Goal: Task Accomplishment & Management: Manage account settings

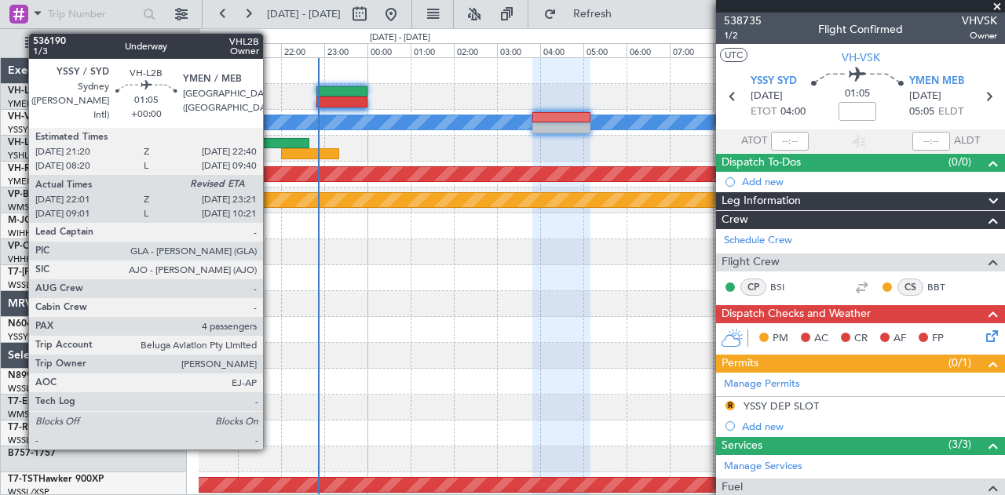
click at [271, 139] on div at bounding box center [280, 143] width 58 height 11
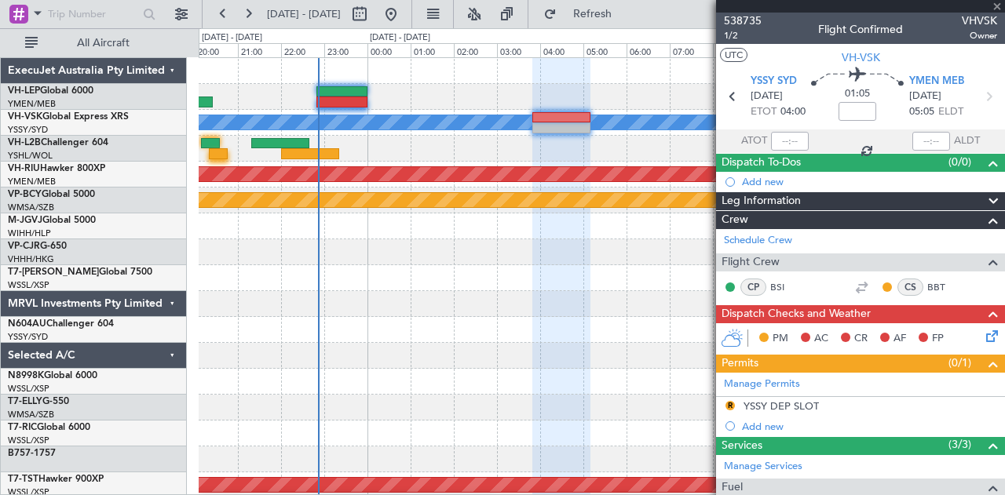
type input "22:11"
type input "4"
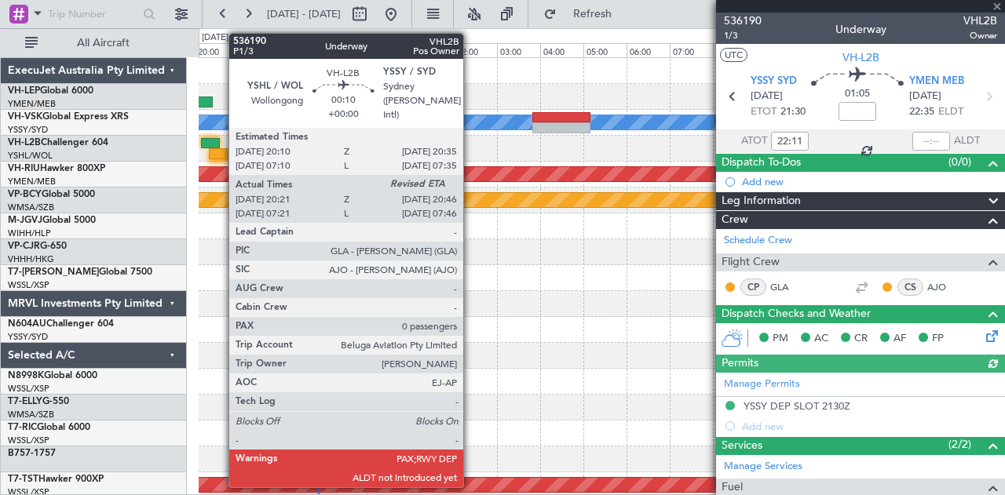
click at [221, 153] on div at bounding box center [218, 153] width 18 height 11
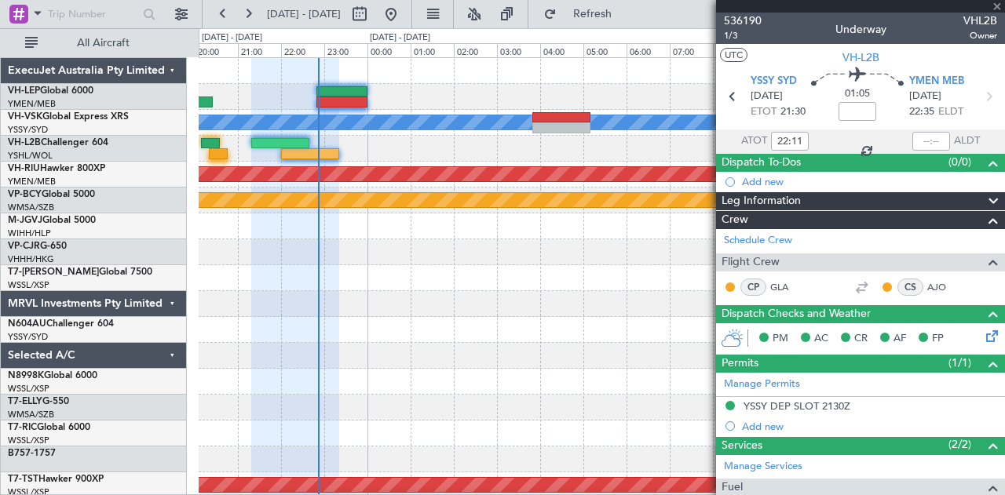
type input "20:31"
type input "0"
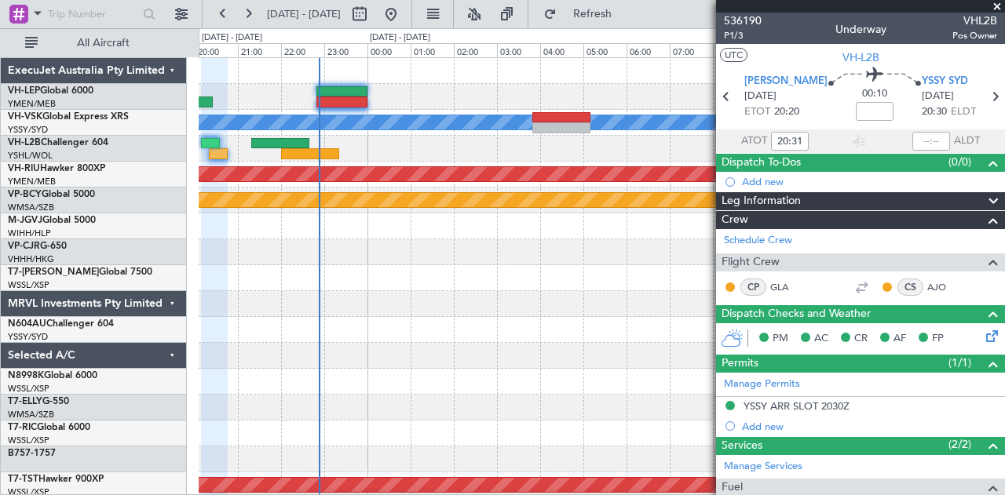
click at [294, 159] on div at bounding box center [602, 149] width 806 height 26
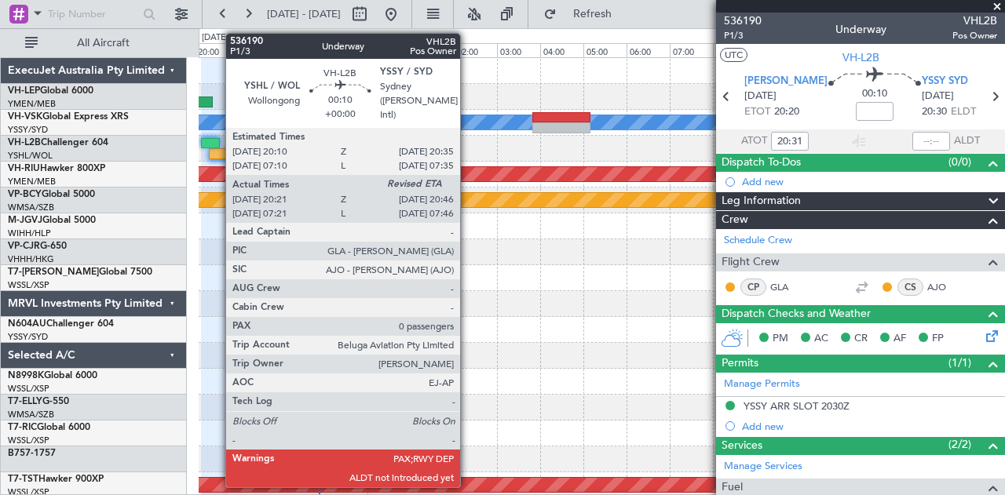
click at [217, 149] on div at bounding box center [218, 153] width 18 height 11
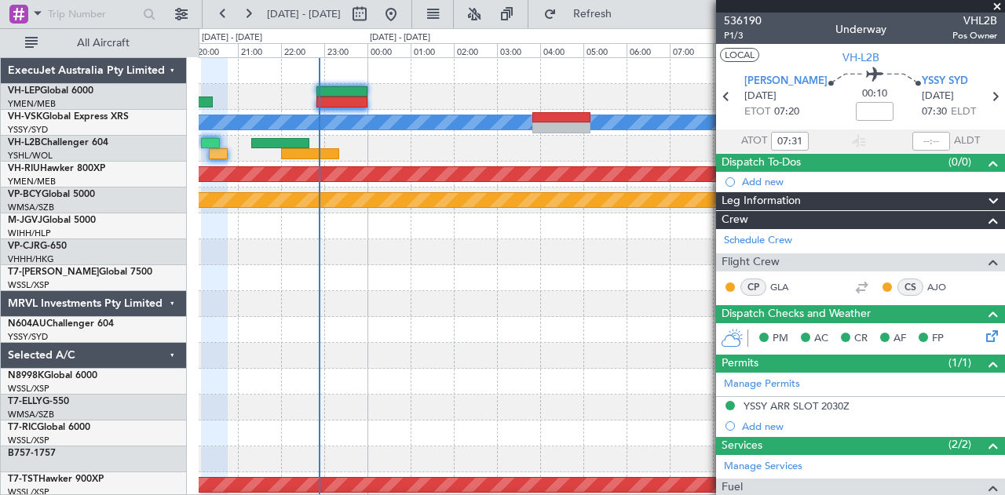
type input "20:31"
click at [943, 142] on div "ALDT" at bounding box center [958, 141] width 93 height 19
click at [935, 140] on input "text" at bounding box center [931, 141] width 38 height 19
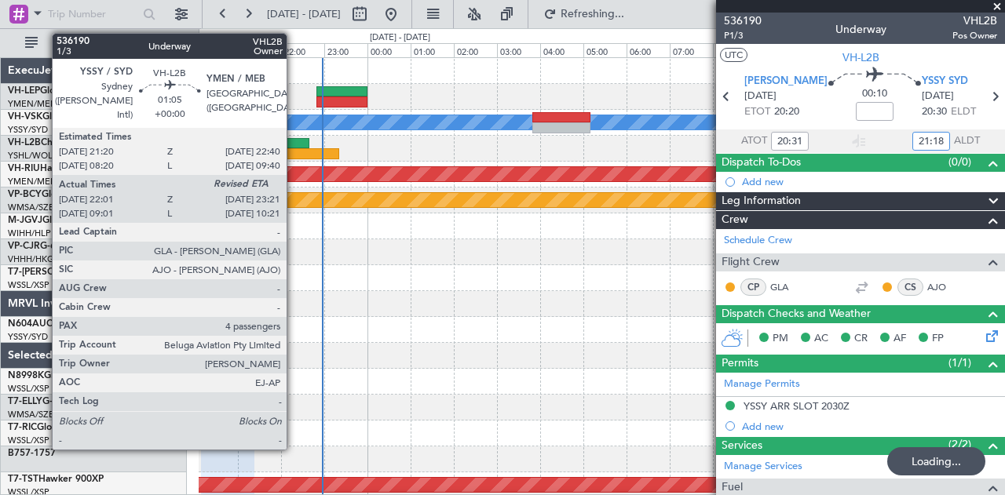
type input "21:18"
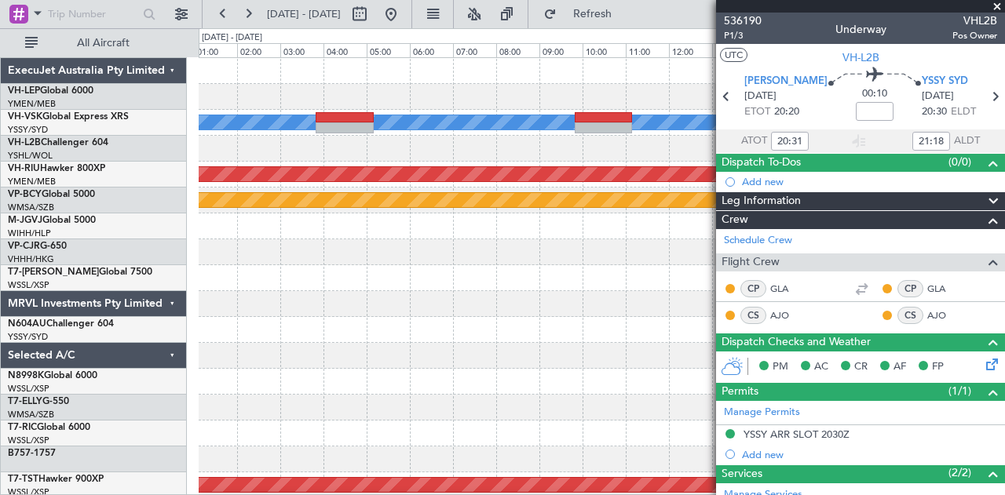
click at [287, 97] on div "[PERSON_NAME] Planned Maint [GEOGRAPHIC_DATA] ([GEOGRAPHIC_DATA]) Planned Maint…" at bounding box center [602, 485] width 806 height 855
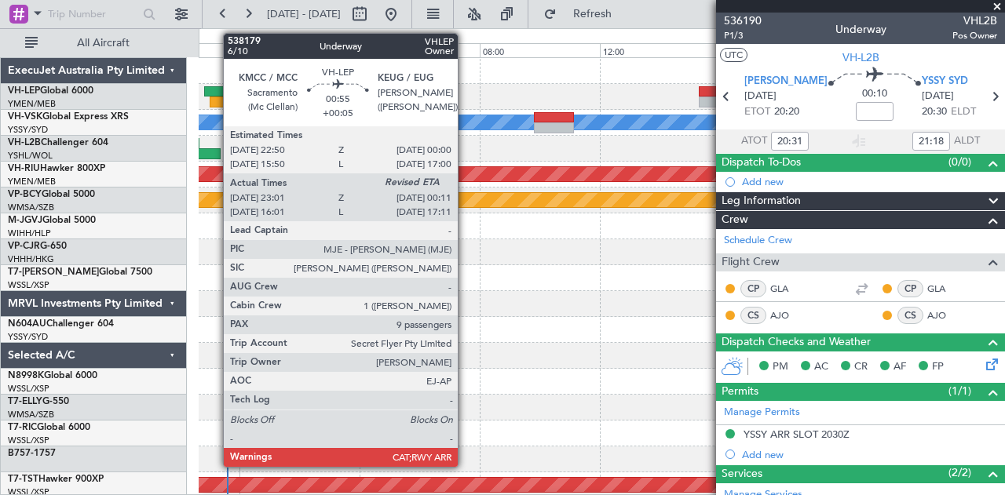
click at [215, 95] on div at bounding box center [221, 91] width 35 height 11
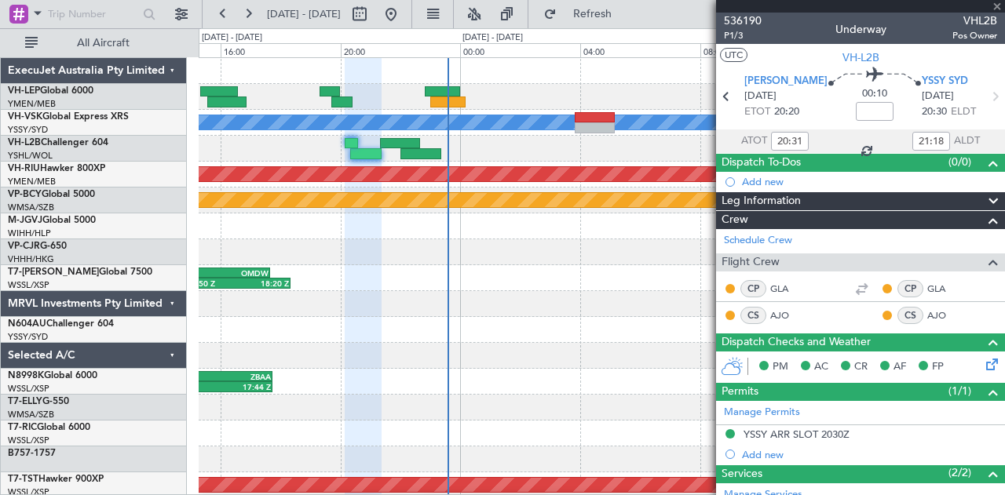
click at [492, 156] on div "[PERSON_NAME] Planned Maint [GEOGRAPHIC_DATA] ([GEOGRAPHIC_DATA]) Planned Maint…" at bounding box center [602, 485] width 806 height 855
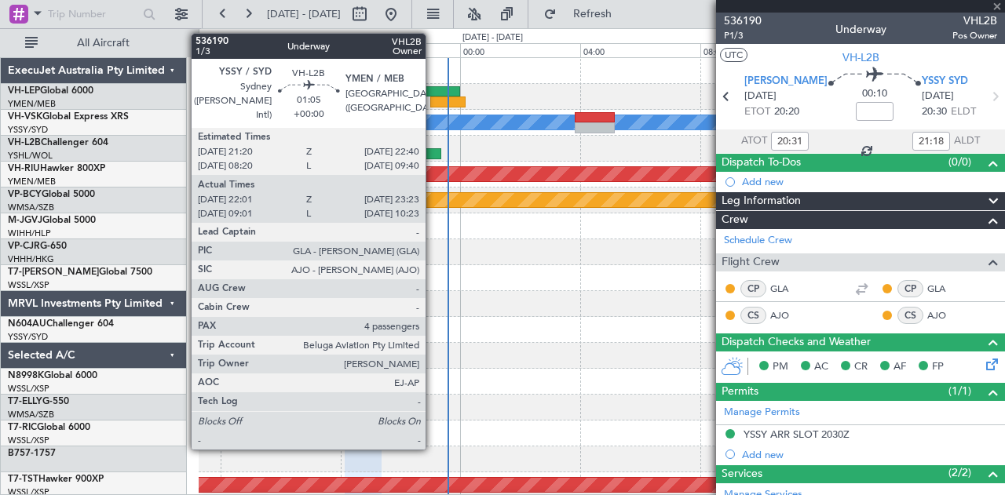
type input "+00:05"
type input "23:11"
type input "9"
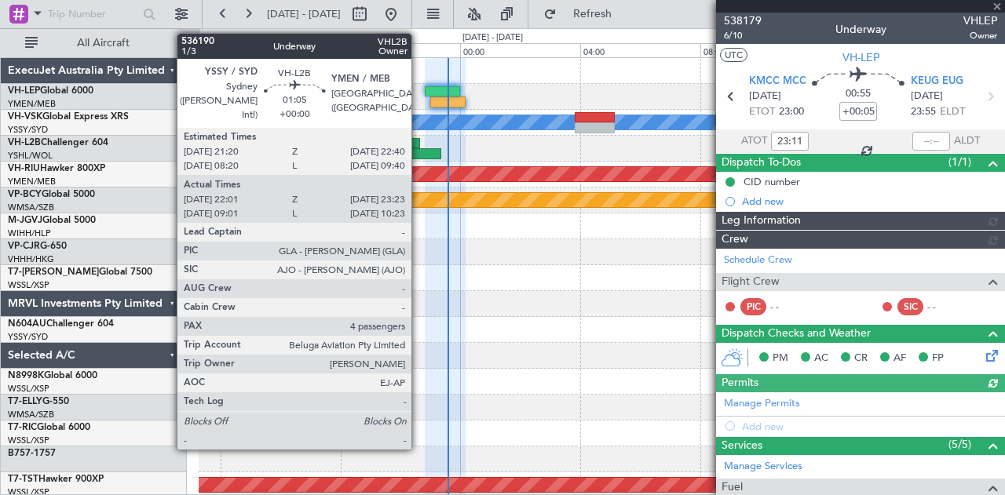
type input "[PERSON_NAME] (LEU)"
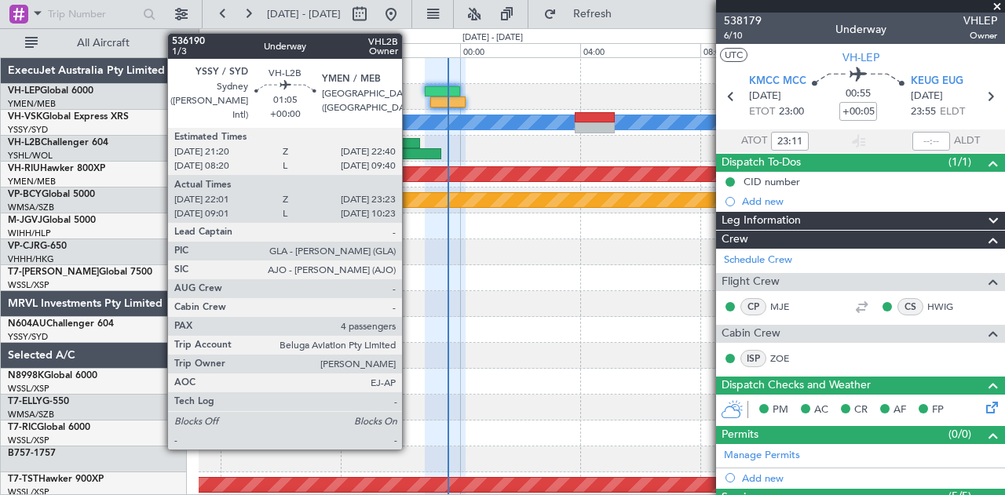
click at [410, 138] on div at bounding box center [400, 143] width 40 height 11
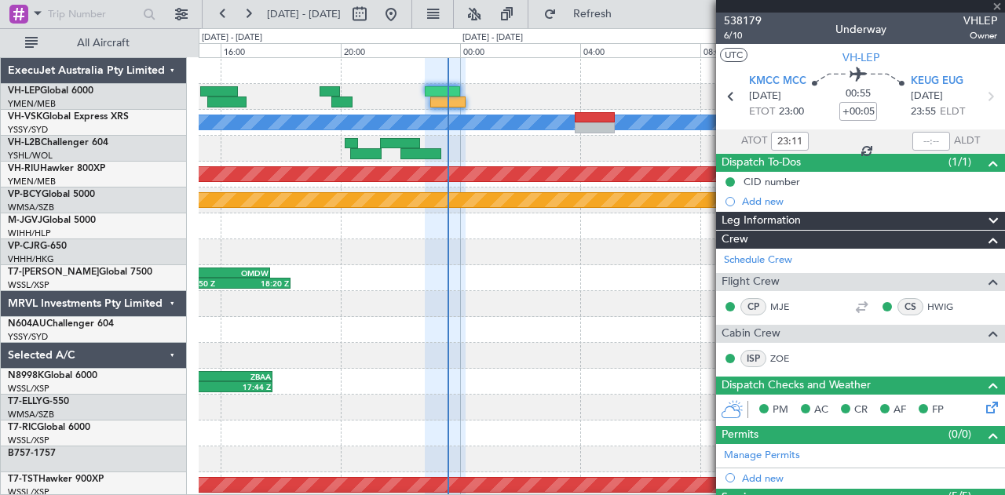
type input "22:11"
type input "23:18"
type input "4"
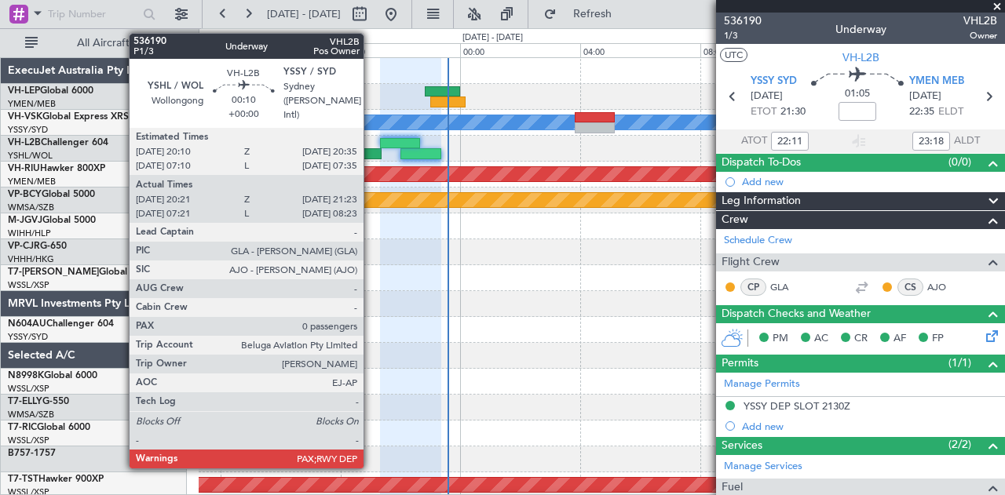
click at [371, 149] on div at bounding box center [365, 153] width 31 height 11
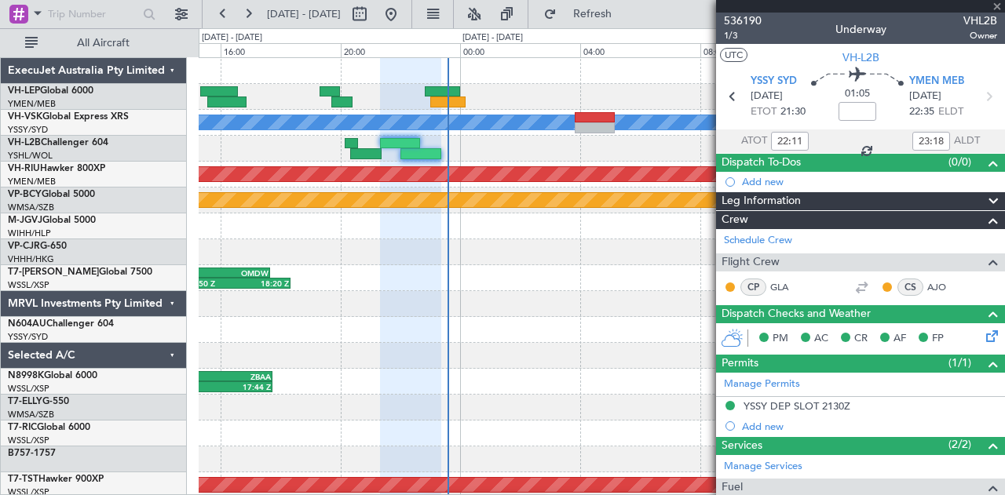
type input "20:31"
type input "21:18"
type input "0"
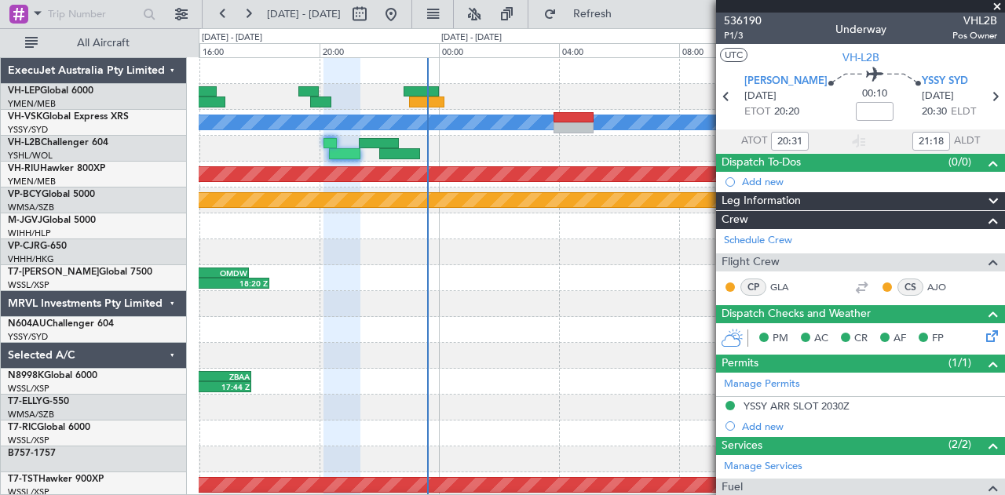
click at [428, 161] on div "[PERSON_NAME] Planned Maint [GEOGRAPHIC_DATA] ([GEOGRAPHIC_DATA]) Planned Maint…" at bounding box center [602, 485] width 806 height 855
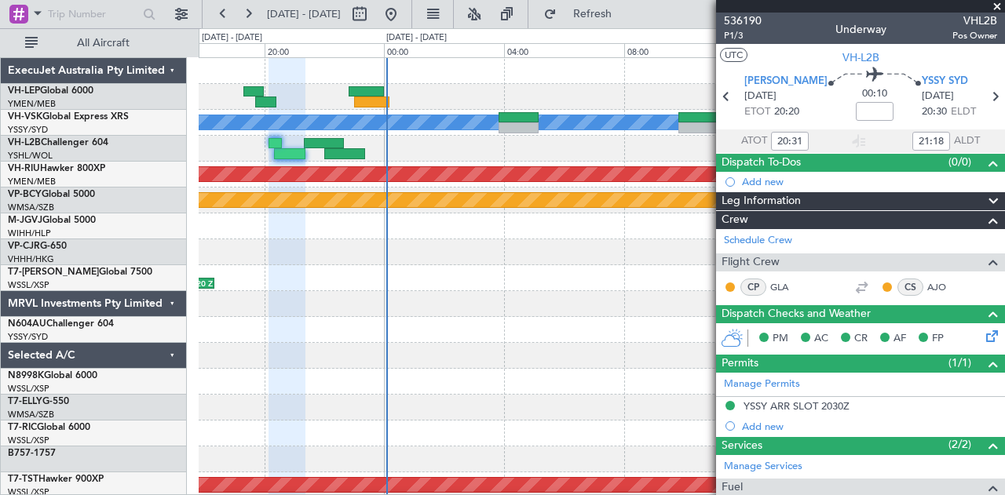
click at [317, 97] on div at bounding box center [602, 97] width 806 height 26
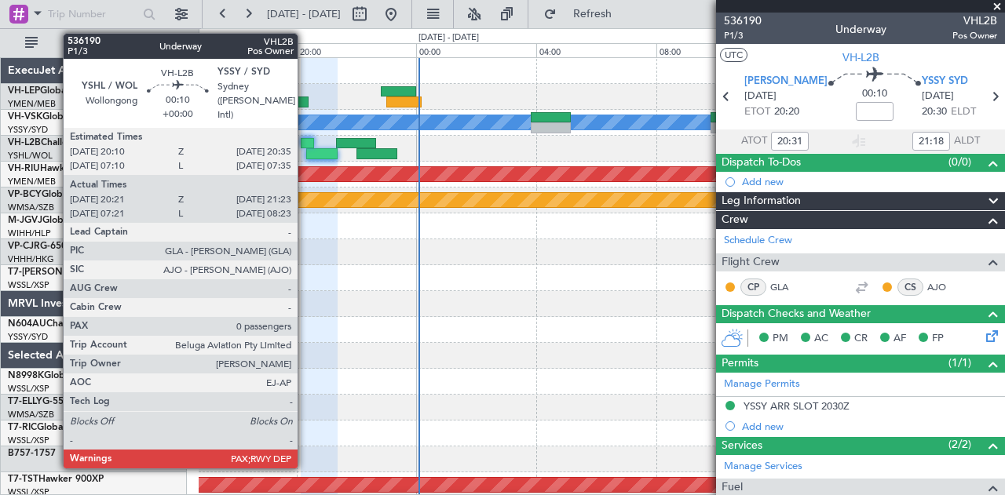
click at [305, 142] on div at bounding box center [307, 143] width 13 height 11
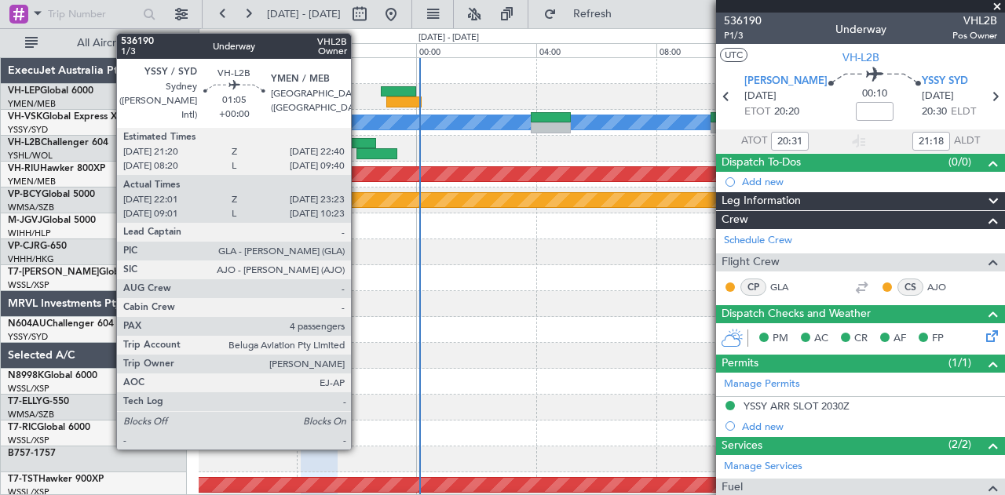
click at [359, 139] on div at bounding box center [356, 143] width 40 height 11
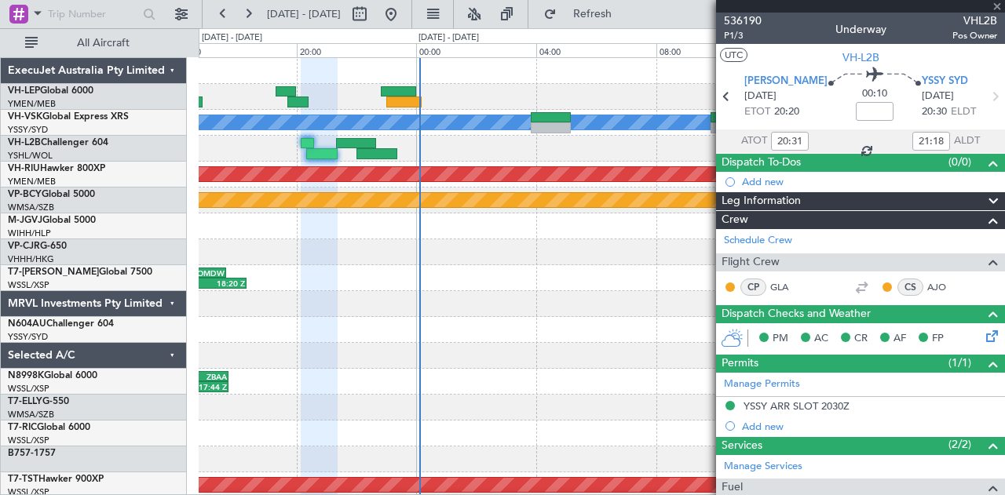
type input "22:11"
type input "23:18"
type input "4"
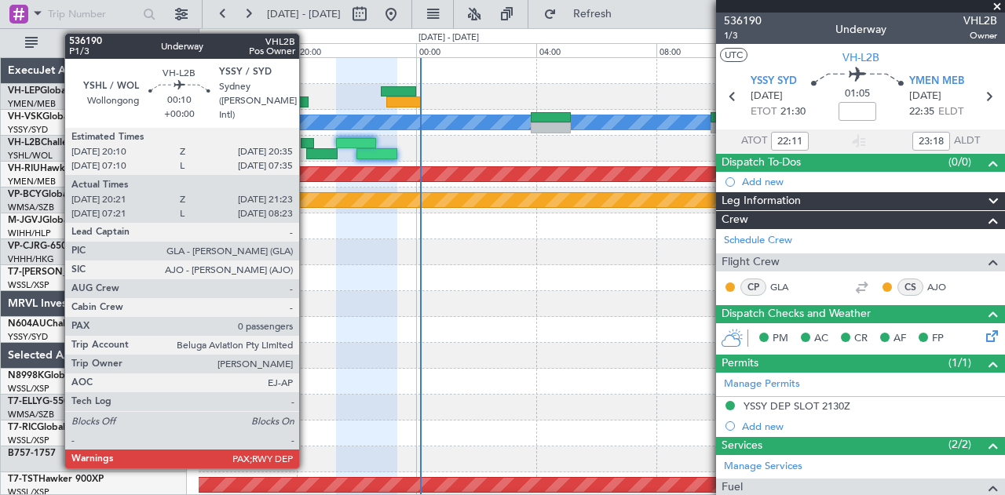
click at [307, 142] on div at bounding box center [307, 143] width 13 height 11
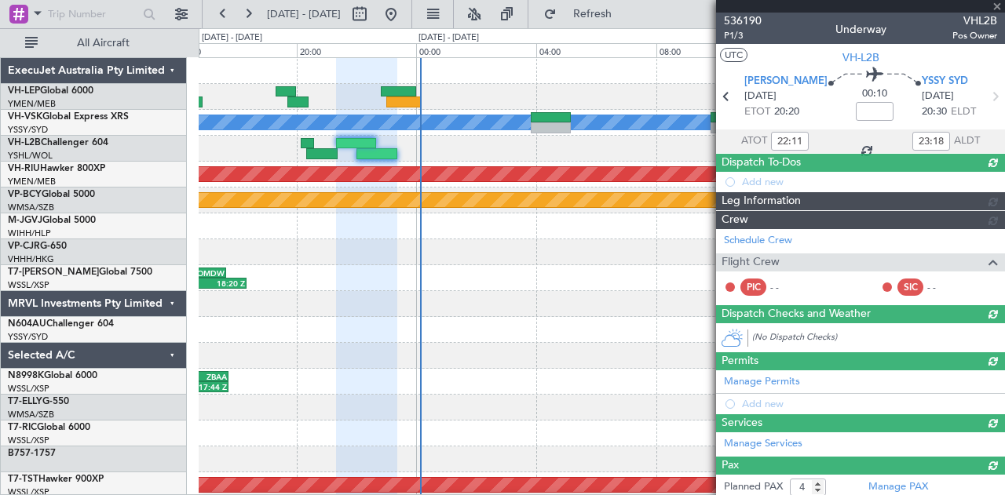
type input "20:31"
type input "21:18"
type input "0"
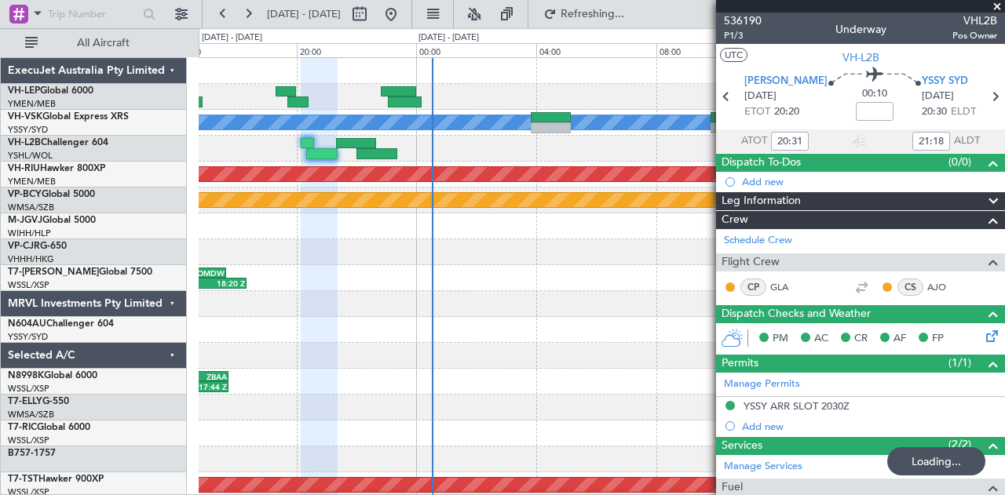
click at [226, 211] on div "[PERSON_NAME] Planned Maint [GEOGRAPHIC_DATA] ([GEOGRAPHIC_DATA]) Planned Maint…" at bounding box center [602, 485] width 806 height 855
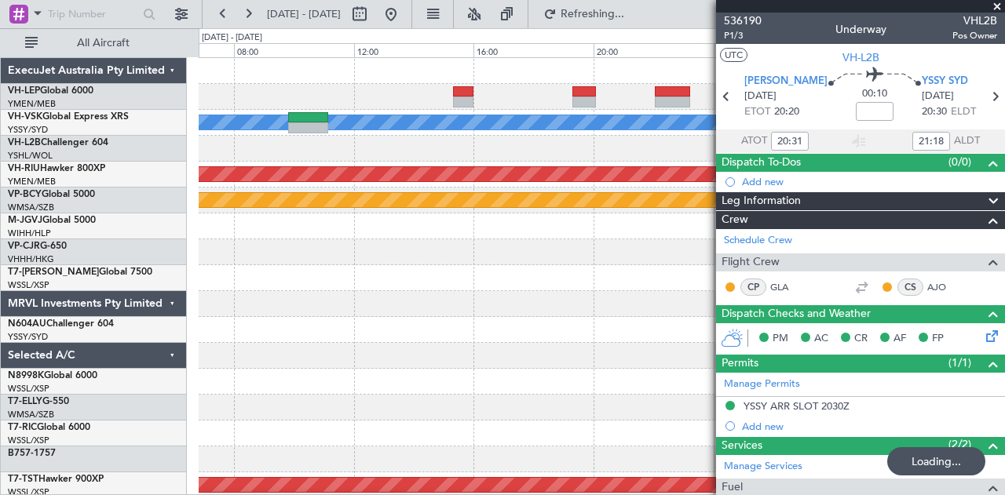
click at [235, 194] on div "- - KBOI 15:20 Z KOKC 17:40 Z [PERSON_NAME] Planned Maint [GEOGRAPHIC_DATA] ([G…" at bounding box center [602, 485] width 806 height 855
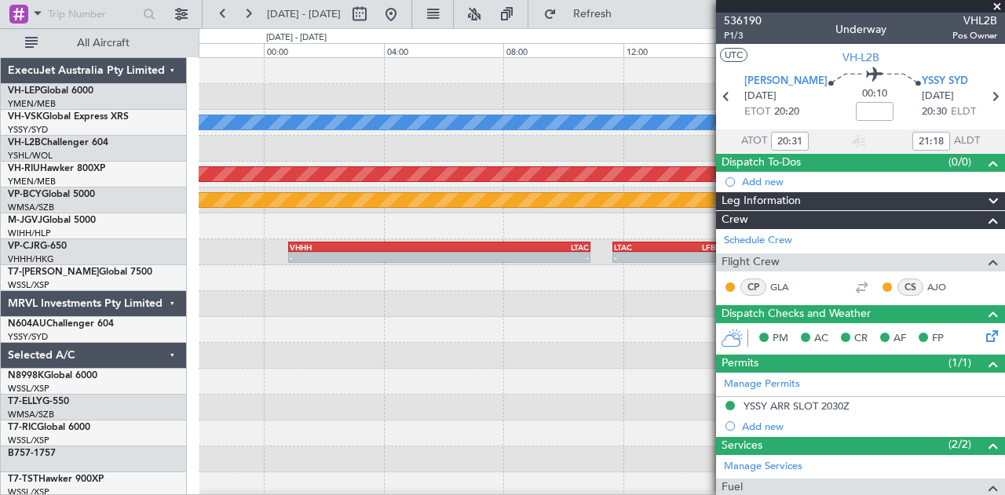
click at [64, 124] on div "[PERSON_NAME] Planned Maint [GEOGRAPHIC_DATA] ([GEOGRAPHIC_DATA]) Planned Maint…" at bounding box center [502, 261] width 1005 height 467
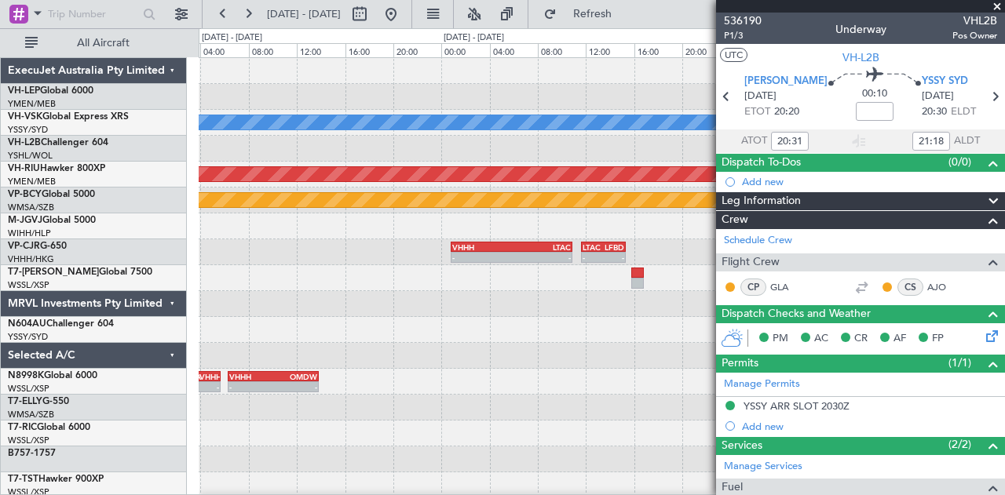
click at [91, 147] on div "- - MMSD 17:50 Z KOKC 20:25 Z - - KOKC 21:10 Z MMSD 23:50 Z [PERSON_NAME] No Cr…" at bounding box center [502, 261] width 1005 height 467
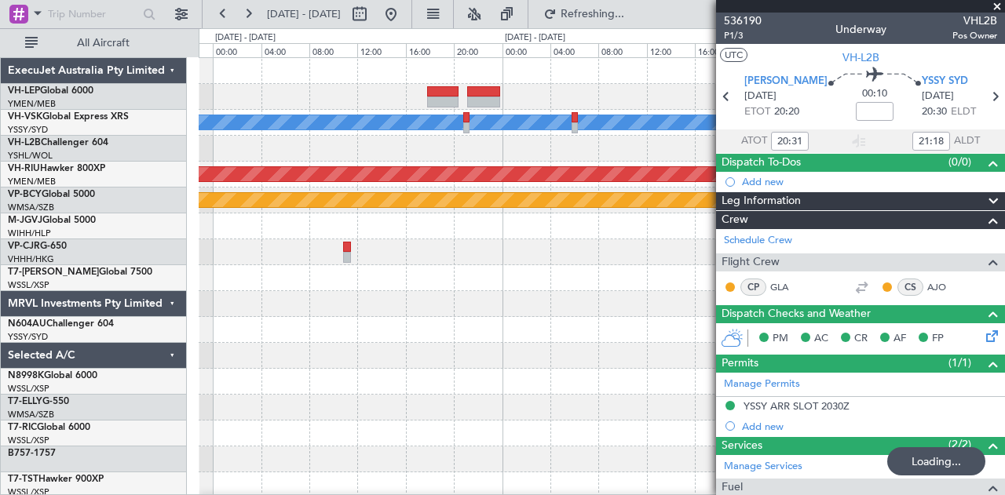
click at [354, 86] on div "[PERSON_NAME] Planned Maint [GEOGRAPHIC_DATA] ([GEOGRAPHIC_DATA]) Planned Maint…" at bounding box center [602, 485] width 806 height 855
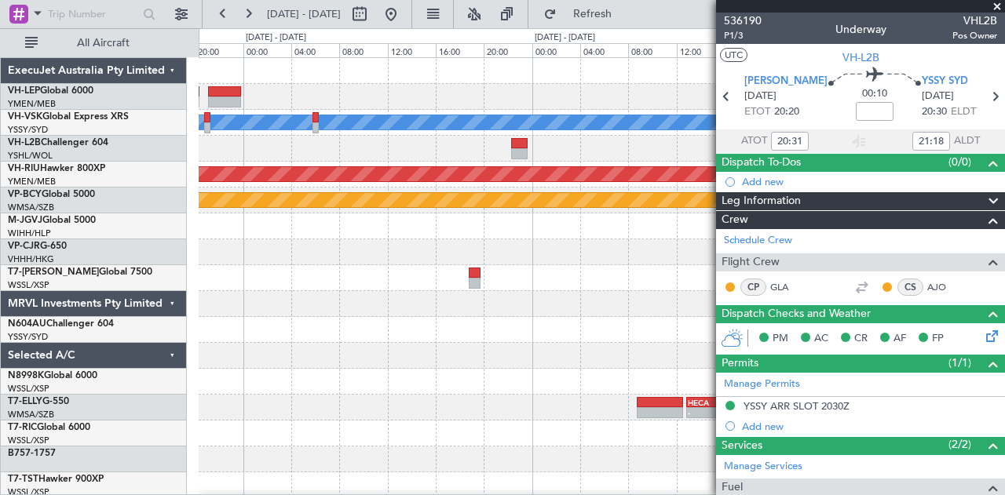
click at [0, 131] on div "[PERSON_NAME] Planned Maint [GEOGRAPHIC_DATA] ([GEOGRAPHIC_DATA]) Planned Maint…" at bounding box center [502, 261] width 1005 height 467
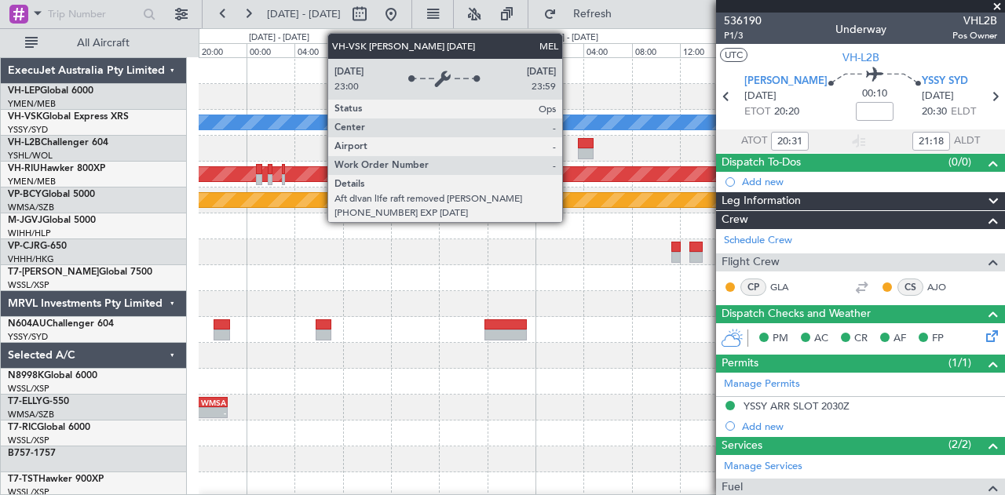
click at [369, 152] on div "- - MMSD 00:50 Z SBGR 11:15 Z [PERSON_NAME] Planned Maint [GEOGRAPHIC_DATA] ([G…" at bounding box center [602, 485] width 806 height 855
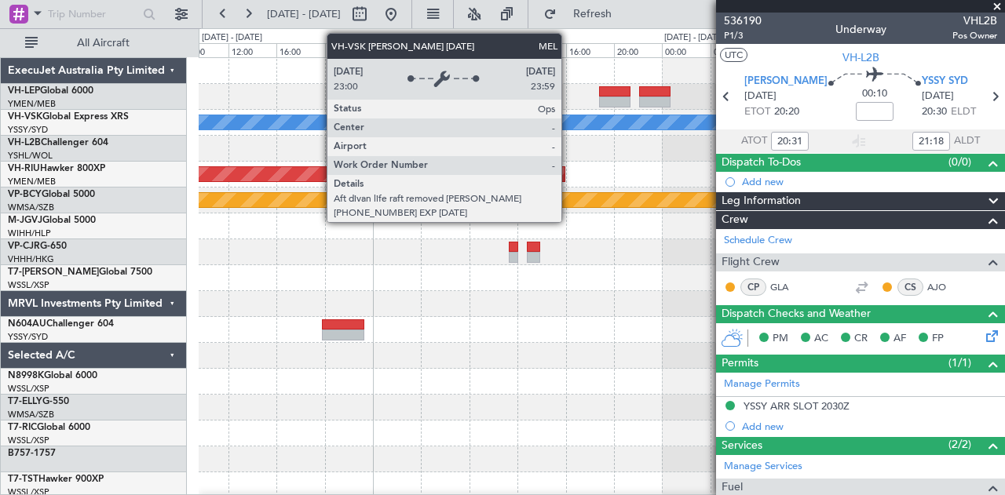
click at [356, 126] on div "MEL" at bounding box center [601, 122] width 2417 height 14
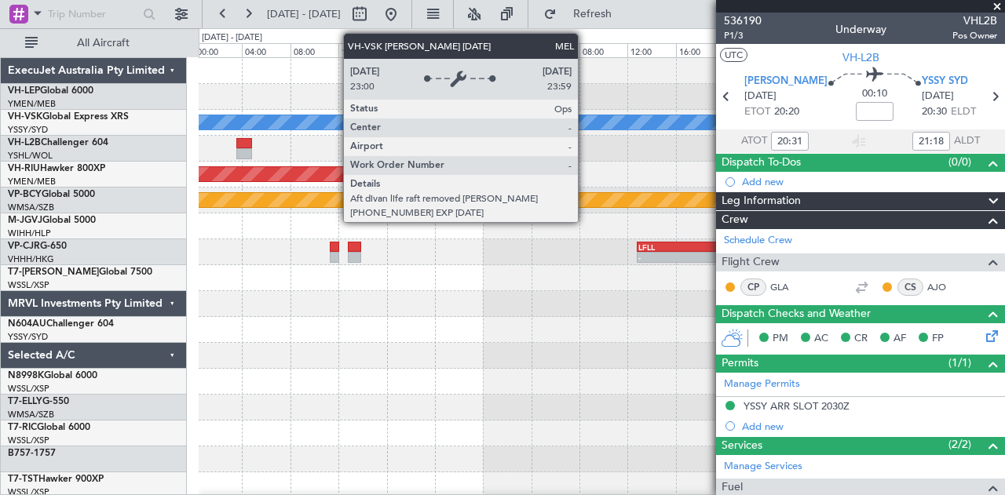
click at [342, 138] on div "- - MMSD 00:50 Z SBGR 11:15 Z [PERSON_NAME] Planned Maint [GEOGRAPHIC_DATA] ([G…" at bounding box center [602, 485] width 806 height 855
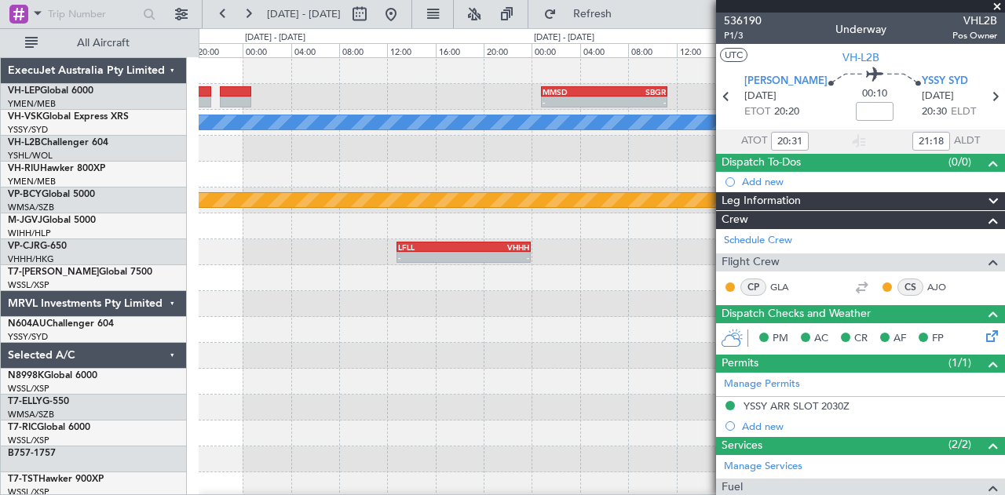
click at [435, 151] on div at bounding box center [602, 149] width 806 height 26
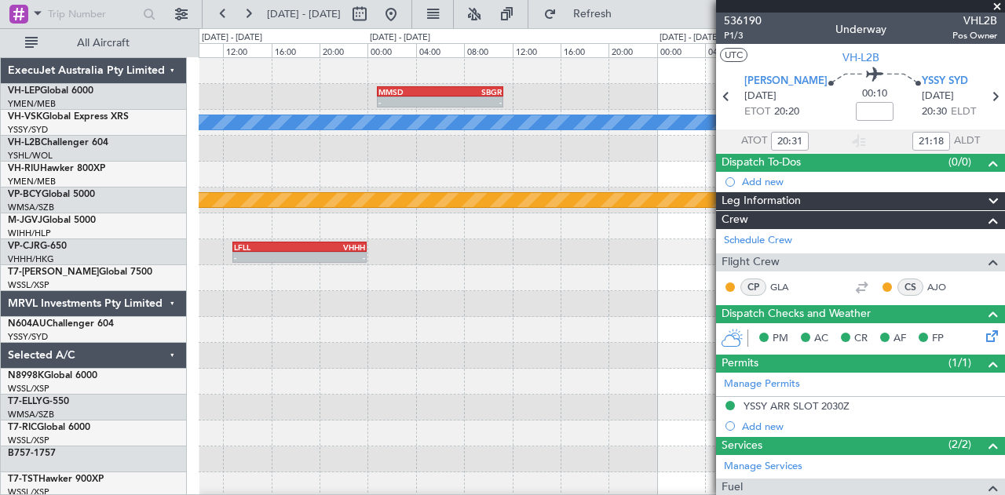
click at [361, 151] on div at bounding box center [602, 149] width 806 height 26
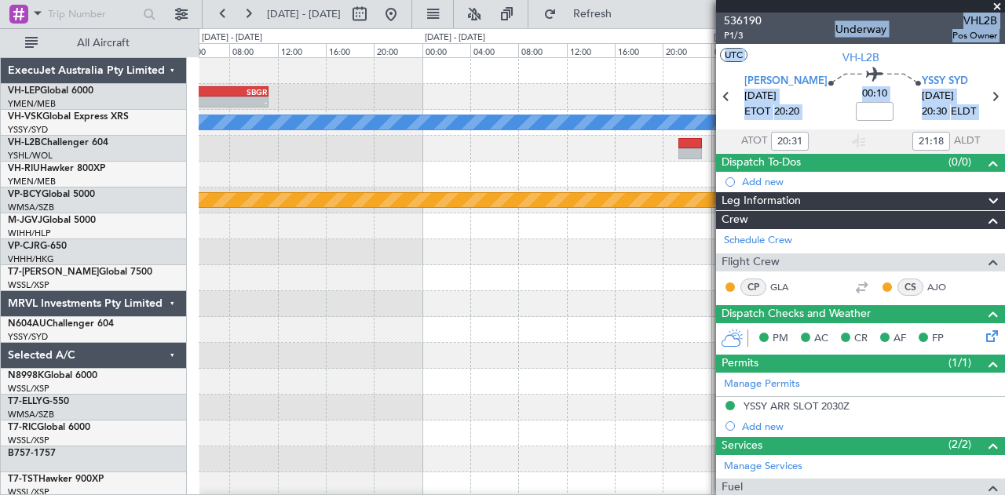
drag, startPoint x: 516, startPoint y: 155, endPoint x: 623, endPoint y: 129, distance: 109.6
click at [412, 161] on fb-app "[DATE] - [DATE] Refresh Quick Links All Aircraft - - MMSD 00:50 Z SBGR 11:15 Z …" at bounding box center [502, 253] width 1005 height 483
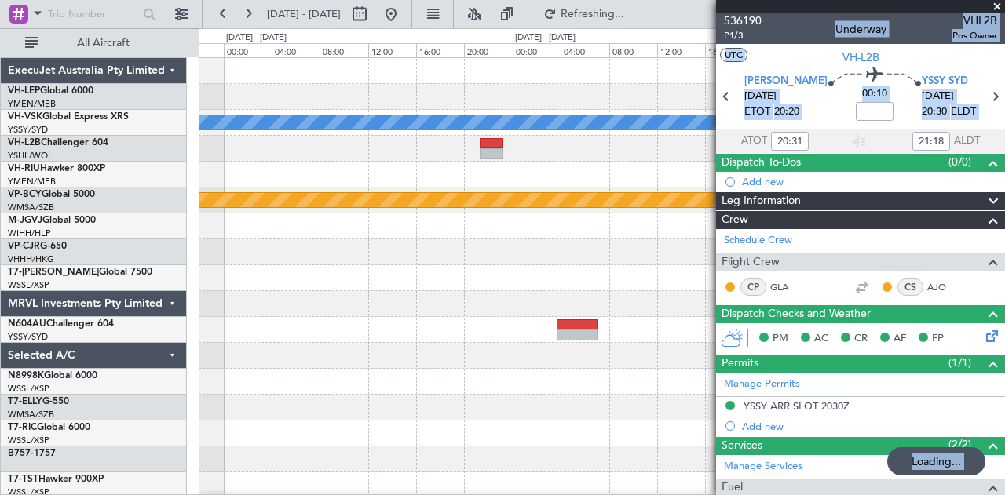
click at [138, 180] on div "- - SBGR 19:50 Z FACT 04:45 Z MMSD 00:50 Z SBGR 11:15 Z - - [PERSON_NAME] Plann…" at bounding box center [502, 261] width 1005 height 467
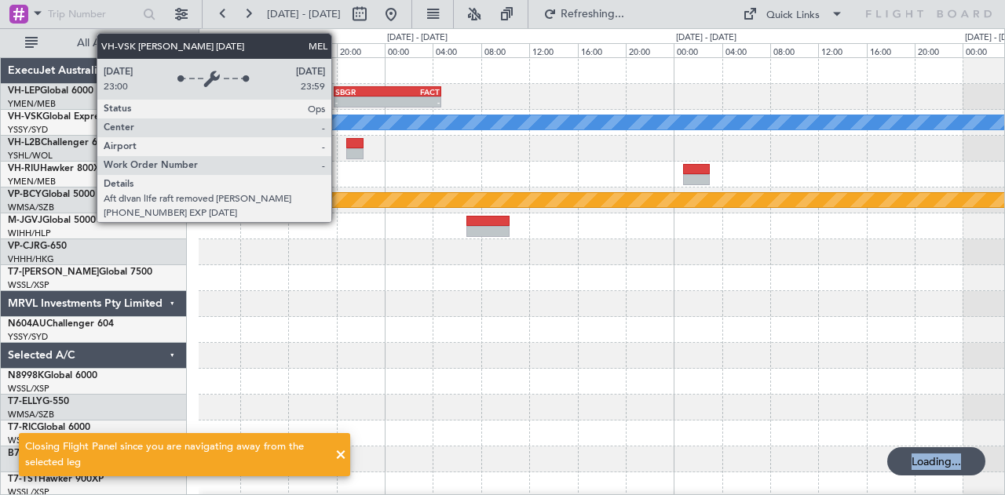
click at [575, 139] on div "- - SBGR 19:50 Z FACT 04:45 Z [PERSON_NAME] Planned Maint [GEOGRAPHIC_DATA] (Su…" at bounding box center [602, 485] width 806 height 855
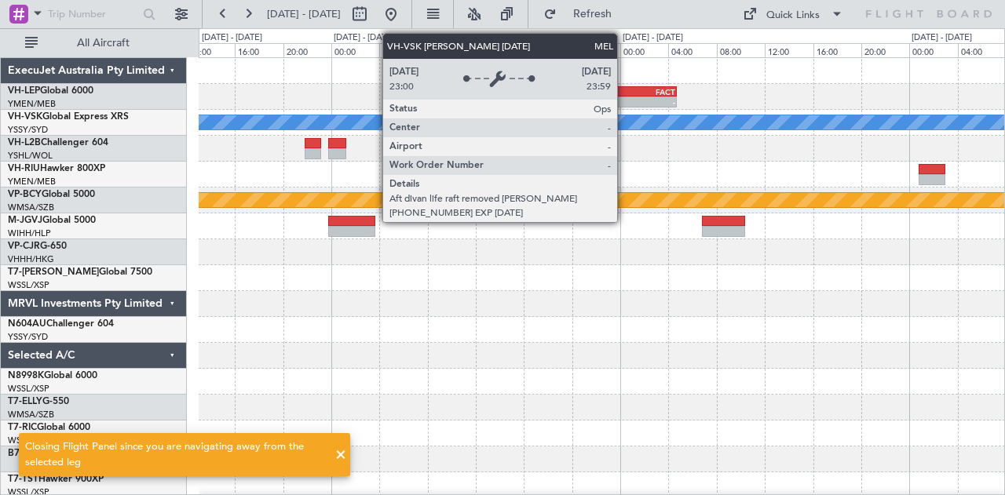
click at [152, 162] on div "- - SBGR 19:50 Z FACT 04:45 Z [PERSON_NAME] Planned Maint [GEOGRAPHIC_DATA] (Su…" at bounding box center [502, 261] width 1005 height 467
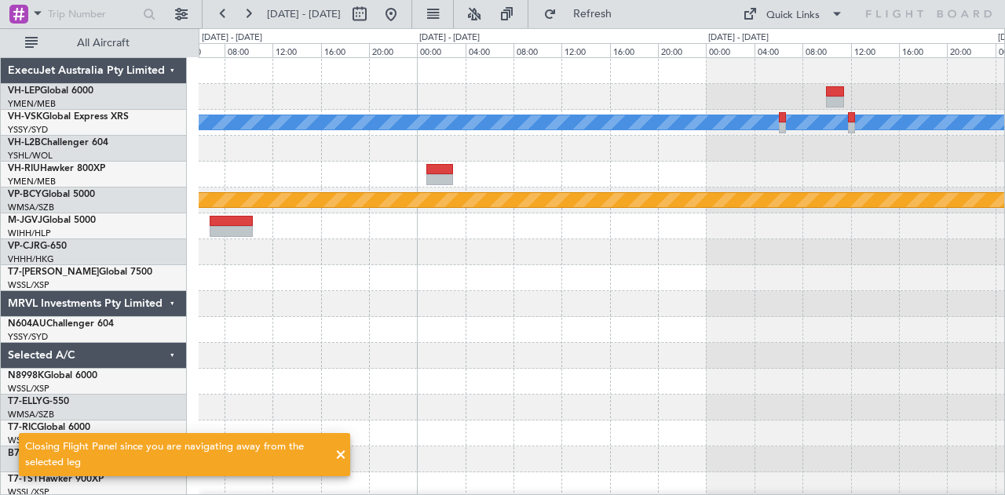
click at [296, 157] on div "- - SBGR 19:50 Z FACT 04:45 Z - - FIMP 13:15 Z YMEN 23:20 Z [PERSON_NAME] Plann…" at bounding box center [602, 485] width 806 height 855
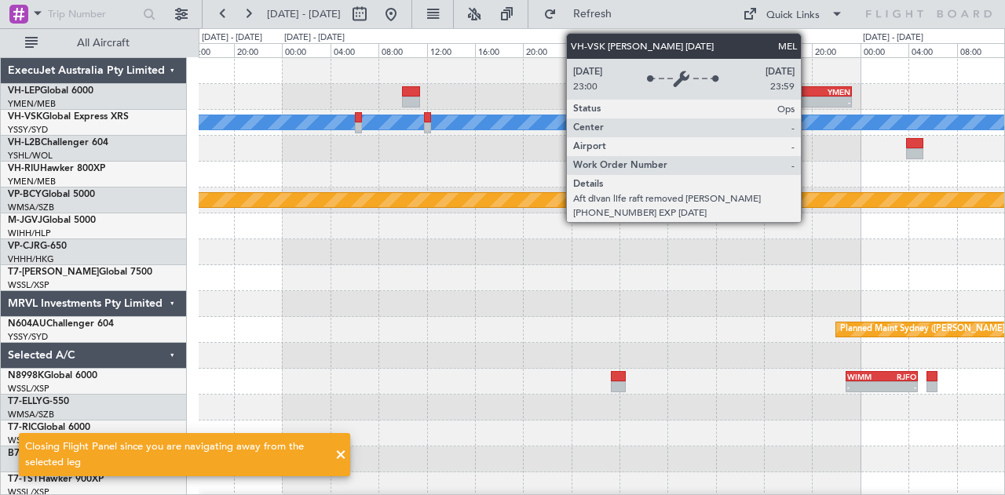
click at [312, 145] on div "FIMP 13:15 Z YMEN 23:20 Z - - [PERSON_NAME] Planned Maint [GEOGRAPHIC_DATA] (Su…" at bounding box center [602, 485] width 806 height 855
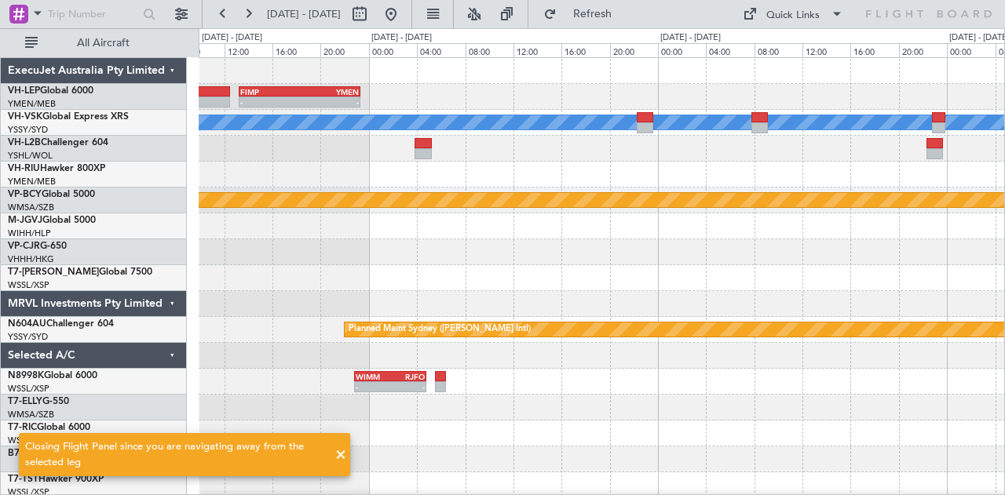
click at [226, 159] on div "FIMP 13:15 Z YMEN 23:20 Z - - [PERSON_NAME] Planned Maint [GEOGRAPHIC_DATA] (Su…" at bounding box center [602, 485] width 806 height 855
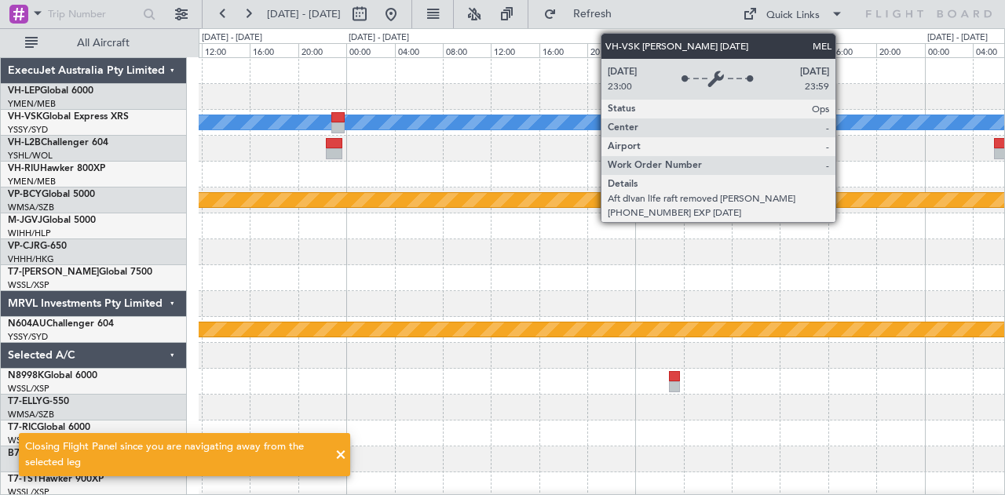
click at [192, 144] on div "[PERSON_NAME] Planned Maint [GEOGRAPHIC_DATA] (Sultan [PERSON_NAME] [PERSON_NAM…" at bounding box center [502, 261] width 1005 height 467
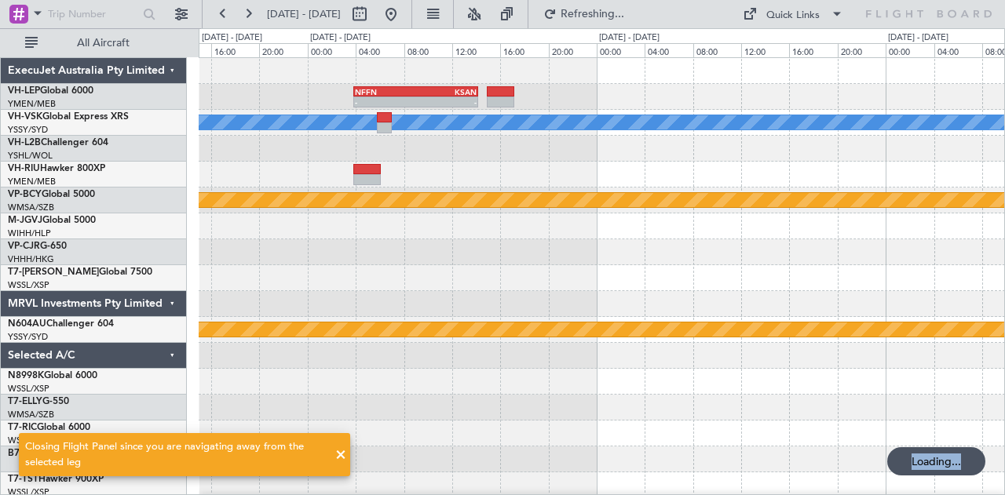
click at [228, 137] on div "- - NFFN 03:50 Z KSAN 14:10 Z [PERSON_NAME] Planned Maint [GEOGRAPHIC_DATA] (Su…" at bounding box center [602, 485] width 806 height 855
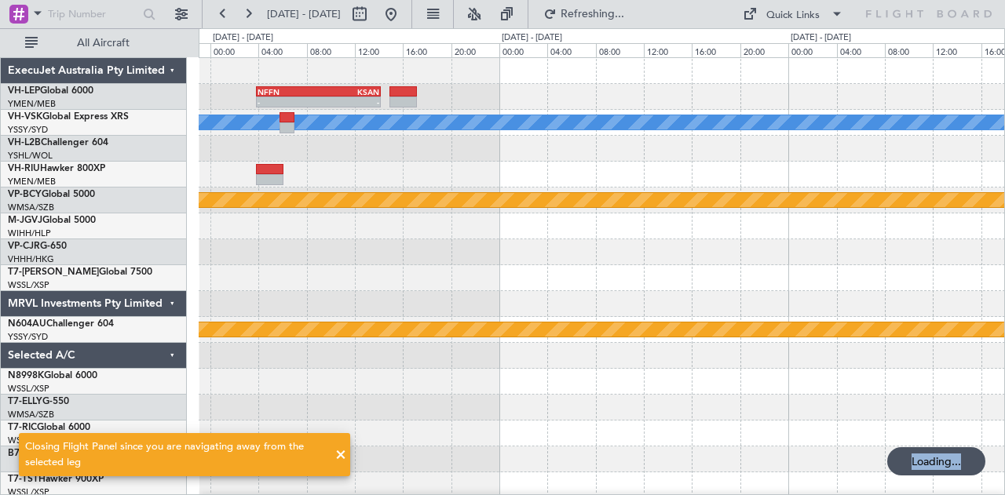
click at [17, 145] on div "- - NFFN 03:50 Z KSAN 14:10 Z [PERSON_NAME] Planned Maint [GEOGRAPHIC_DATA] (Su…" at bounding box center [502, 261] width 1005 height 467
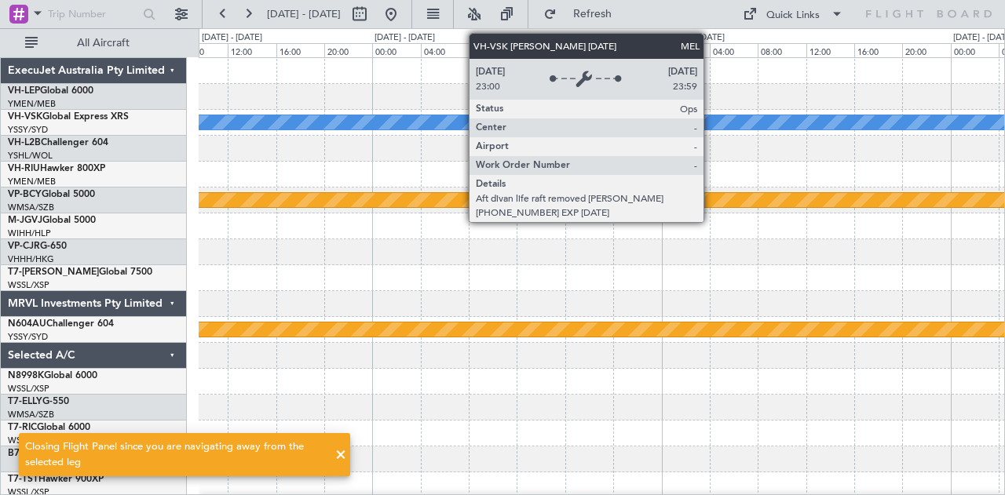
click at [72, 151] on div "[PERSON_NAME] Planned Maint [GEOGRAPHIC_DATA] (Sultan [PERSON_NAME] [PERSON_NAM…" at bounding box center [502, 261] width 1005 height 467
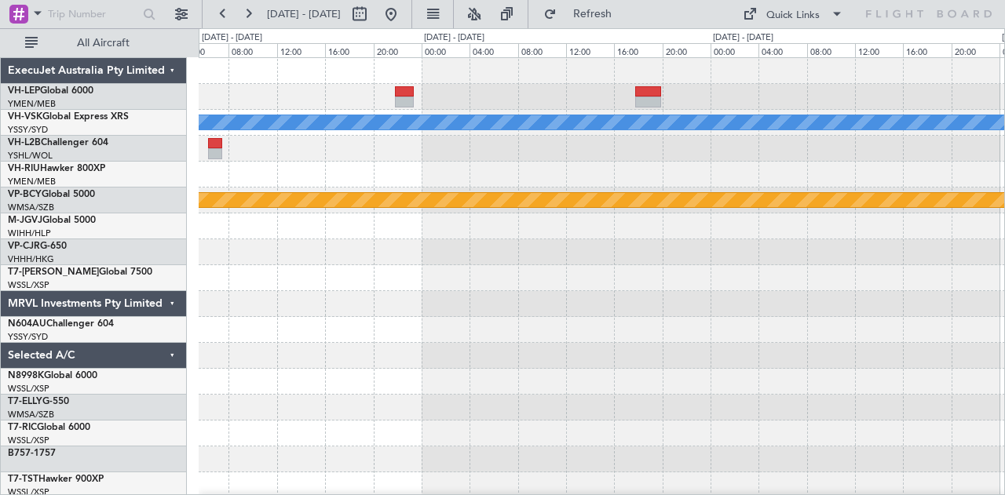
click at [26, 128] on div "[PERSON_NAME] Planned Maint [GEOGRAPHIC_DATA] (Sultan [PERSON_NAME] [PERSON_NAM…" at bounding box center [502, 261] width 1005 height 467
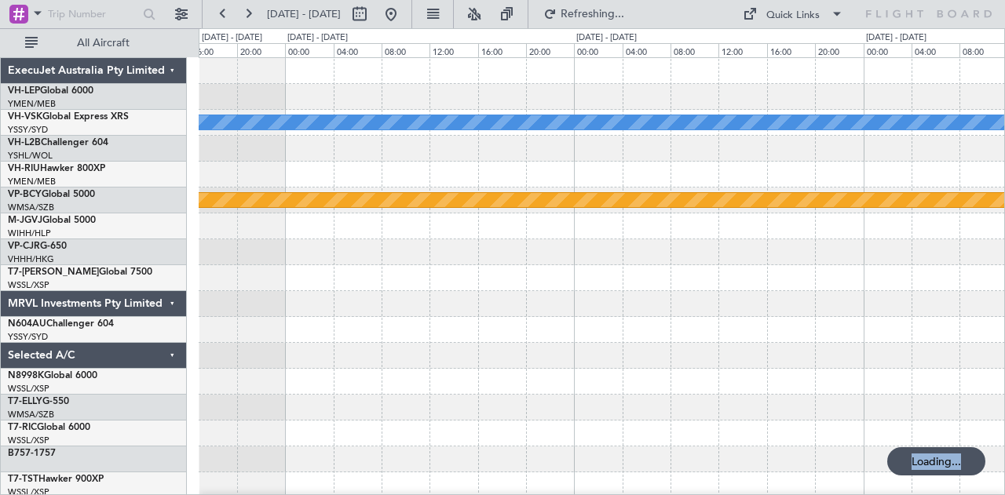
click at [78, 137] on div "[PERSON_NAME] Planned Maint [GEOGRAPHIC_DATA] (Sultan [PERSON_NAME] [PERSON_NAM…" at bounding box center [502, 261] width 1005 height 467
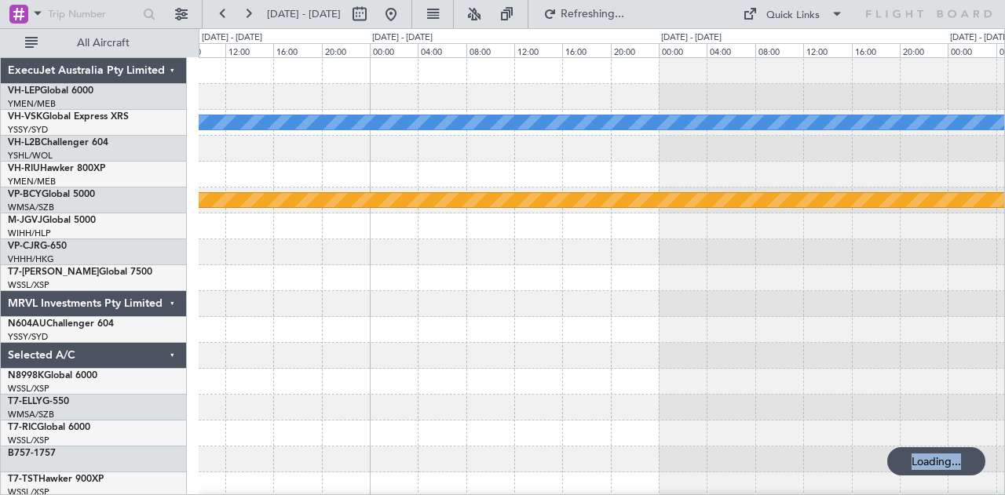
click at [151, 137] on div "[PERSON_NAME] Planned Maint [GEOGRAPHIC_DATA] (Sultan [PERSON_NAME] [PERSON_NAM…" at bounding box center [502, 261] width 1005 height 467
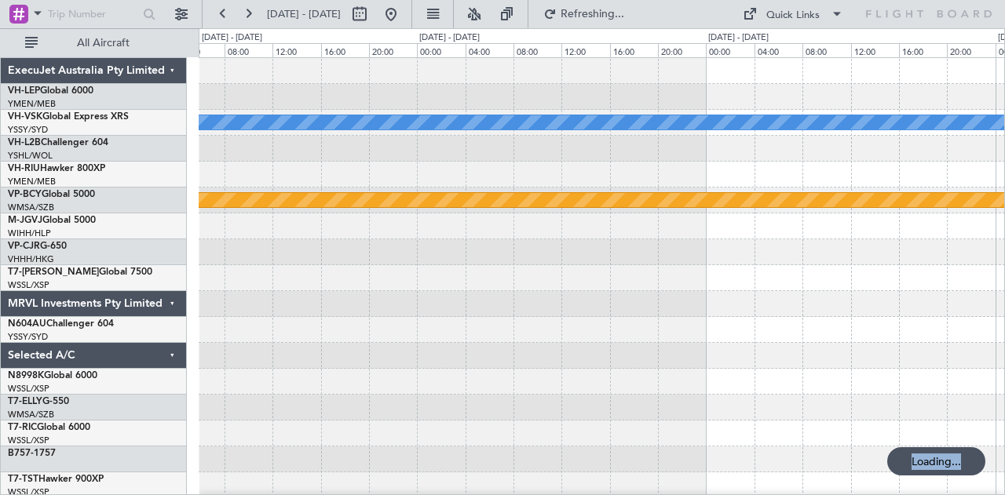
click at [407, 146] on div at bounding box center [602, 149] width 806 height 26
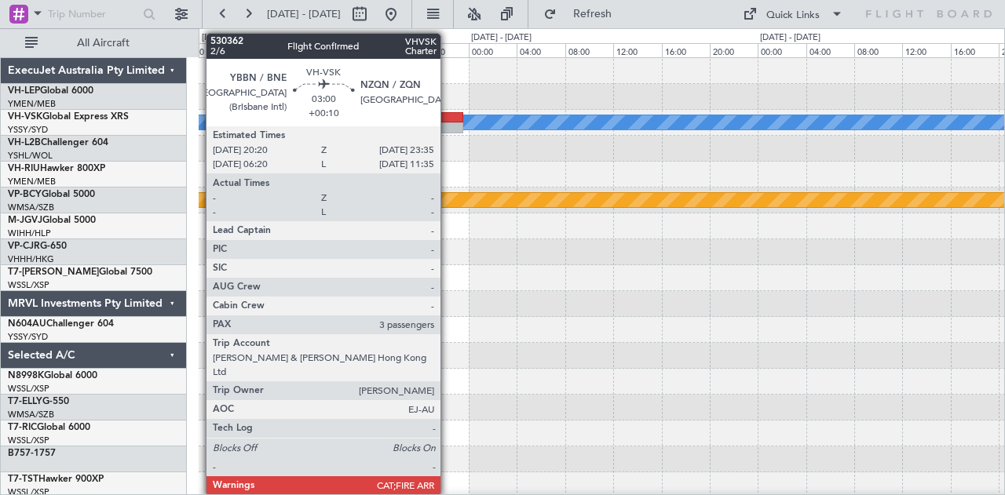
click at [448, 123] on div at bounding box center [443, 127] width 39 height 11
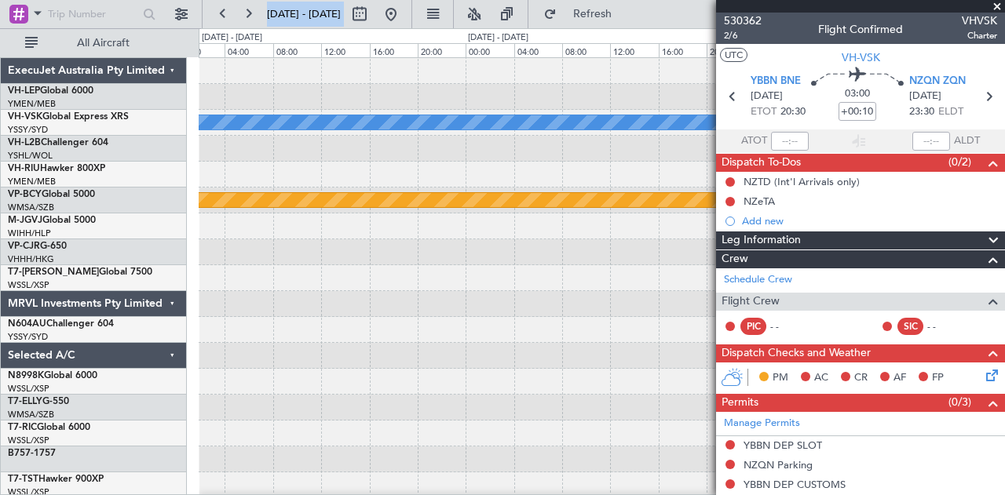
click at [194, 162] on div "[PERSON_NAME] RJGG 10:50 Z YBBN 19:15 Z - - Planned Maint [GEOGRAPHIC_DATA] (Su…" at bounding box center [502, 261] width 1005 height 467
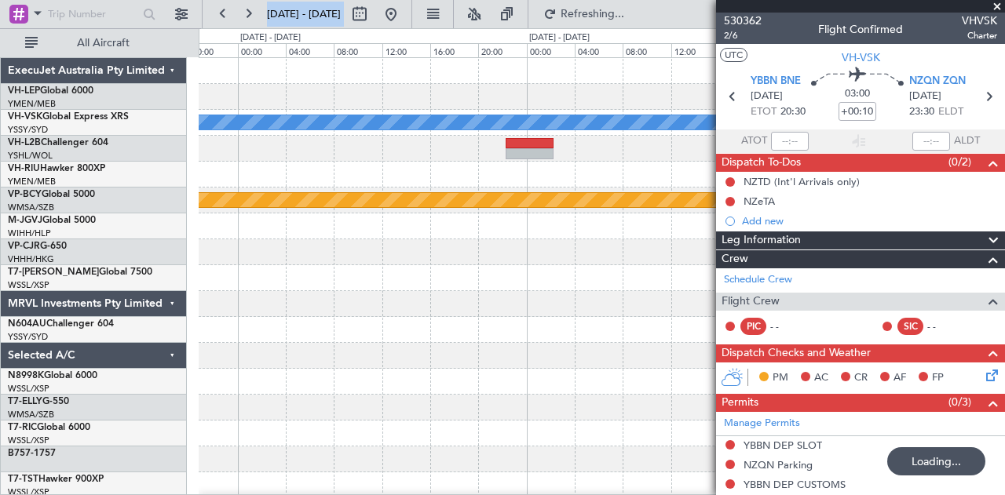
click at [302, 290] on div "[PERSON_NAME] YBBN 03:00 Z RJGG 11:25 Z - - Planned Maint [GEOGRAPHIC_DATA] (Su…" at bounding box center [602, 485] width 806 height 855
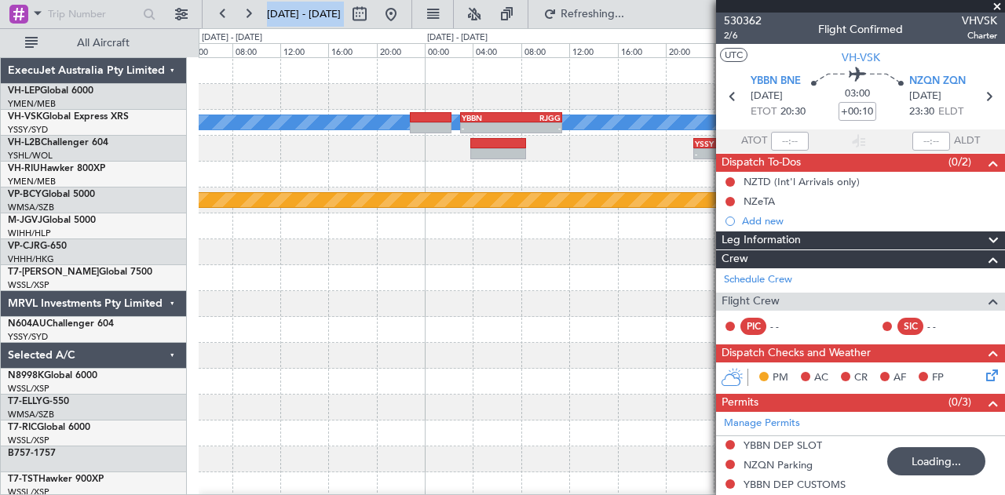
click at [258, 291] on div "- - KPWA 15:50 Z PHNL 23:40 Z [PERSON_NAME] YBBN 03:00 Z RJGG 11:25 Z - - - - R…" at bounding box center [602, 485] width 806 height 855
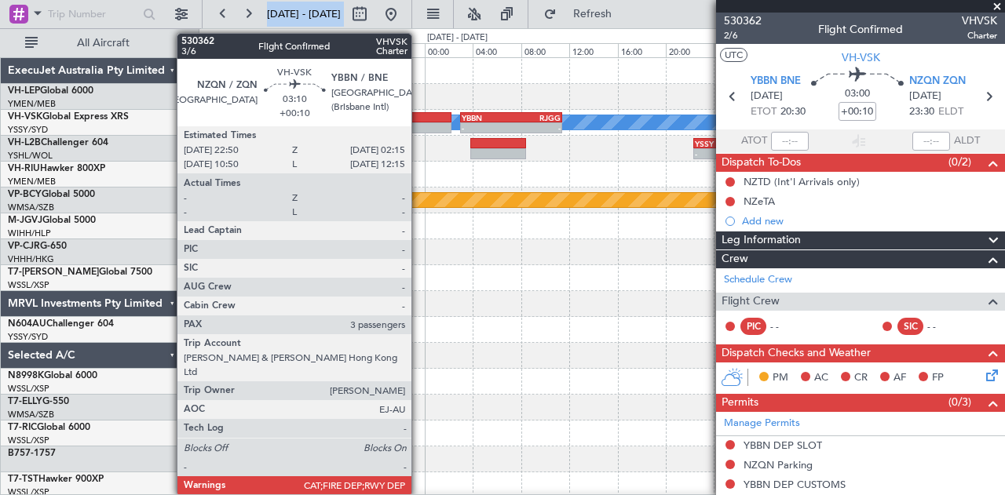
click at [419, 121] on div at bounding box center [431, 117] width 42 height 11
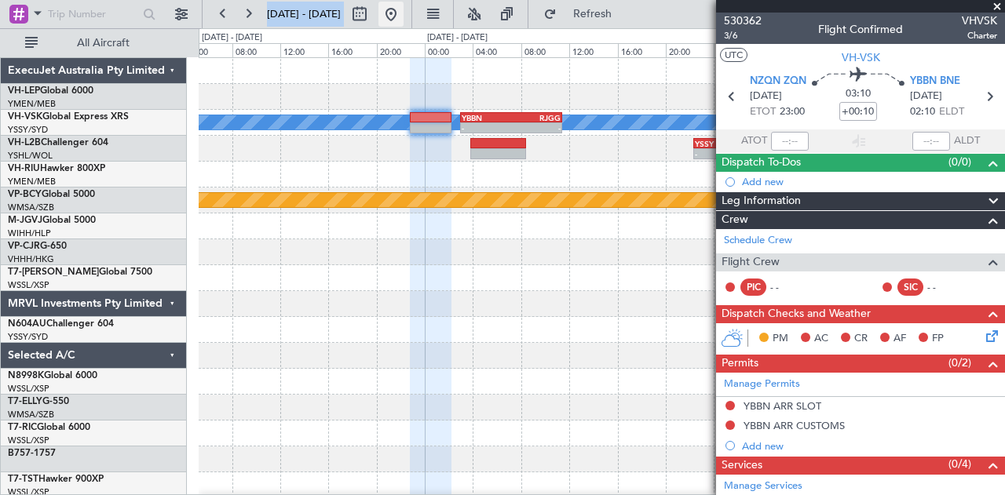
click at [403, 14] on button at bounding box center [390, 14] width 25 height 25
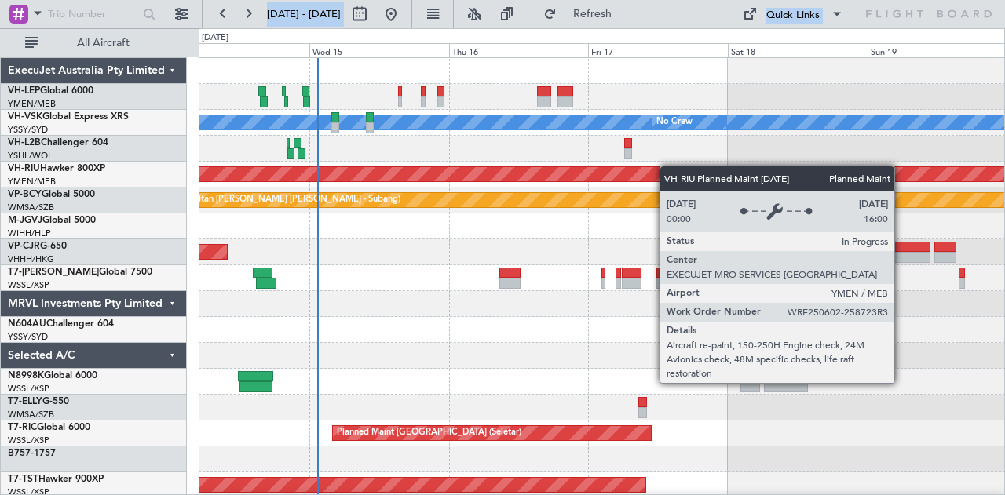
click at [482, 174] on div "[PERSON_NAME] No Crew Planned Maint [GEOGRAPHIC_DATA] ([GEOGRAPHIC_DATA]) Plann…" at bounding box center [602, 485] width 806 height 855
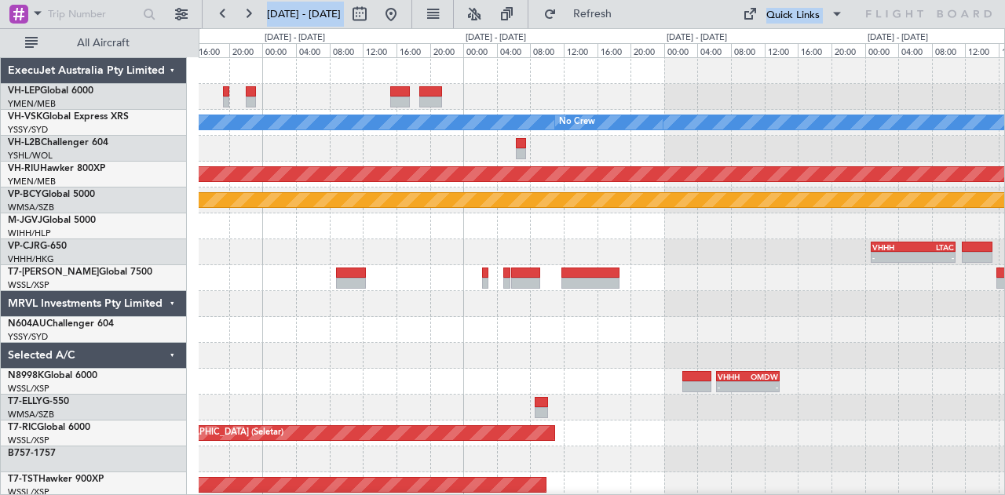
click at [248, 347] on div "[PERSON_NAME] No Crew Planned Maint [GEOGRAPHIC_DATA] ([GEOGRAPHIC_DATA]) Plann…" at bounding box center [602, 485] width 806 height 855
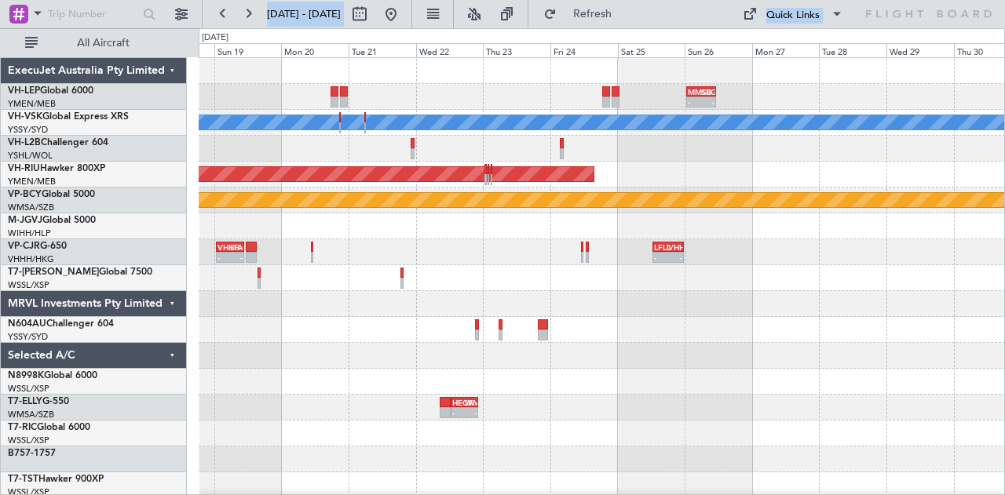
click at [304, 355] on div at bounding box center [602, 356] width 806 height 26
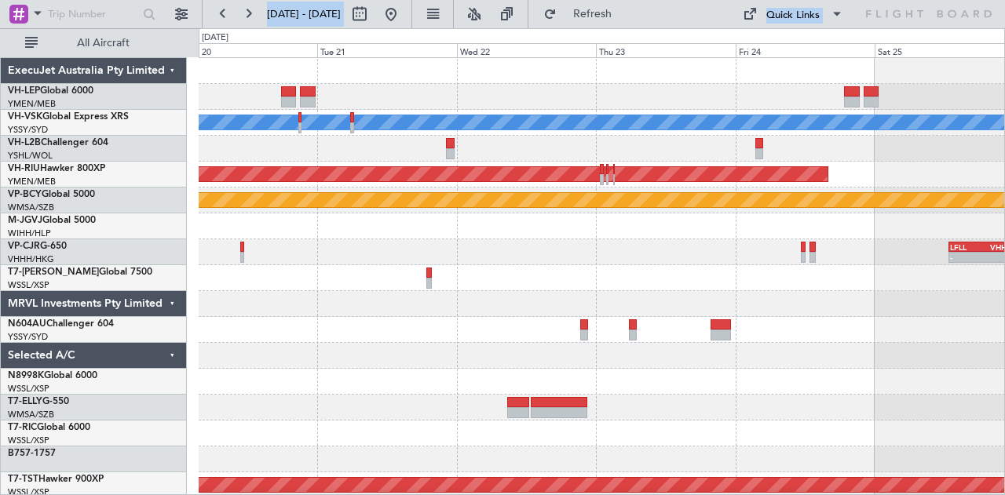
click at [375, 159] on div at bounding box center [602, 149] width 806 height 26
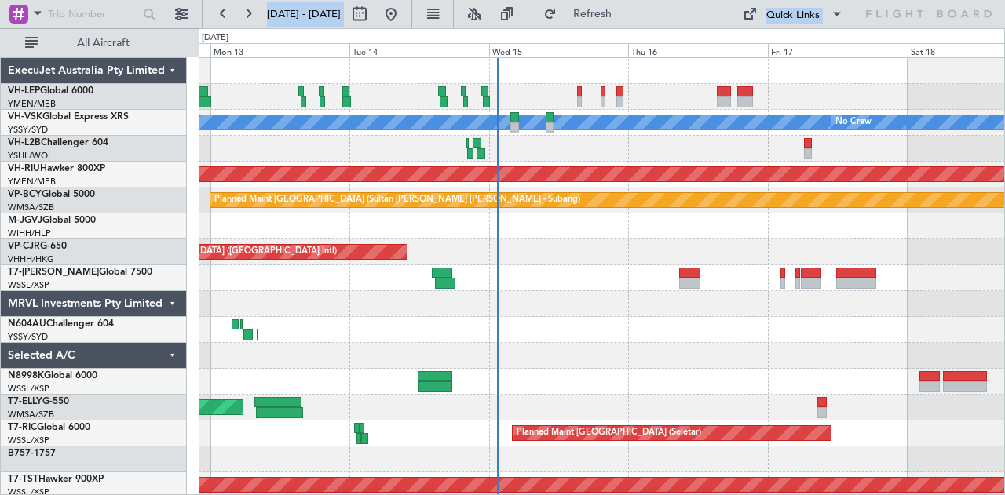
click at [436, 161] on div "Unplanned Maint Wichita (Wichita Mid-continent) [PERSON_NAME] No Crew Planned M…" at bounding box center [602, 485] width 806 height 855
